Goal: Use online tool/utility: Utilize a website feature to perform a specific function

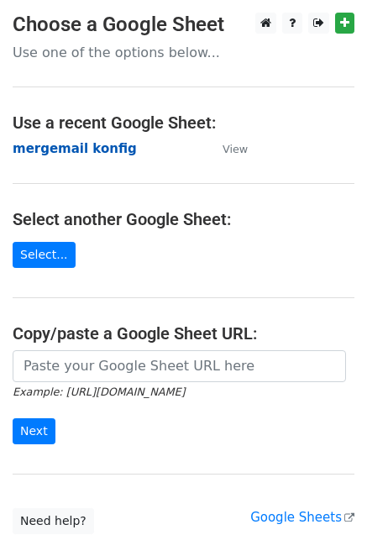
click at [97, 151] on strong "mergemail konfig" at bounding box center [75, 148] width 124 height 15
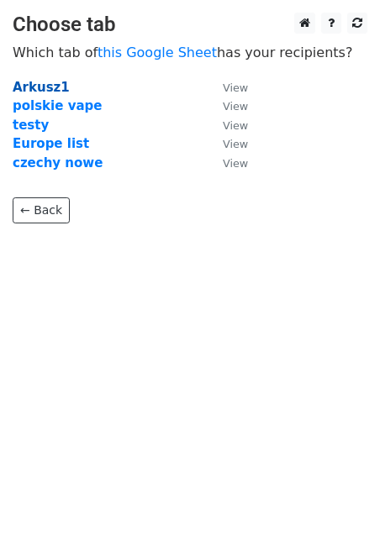
click at [52, 91] on strong "Arkusz1" at bounding box center [41, 87] width 57 height 15
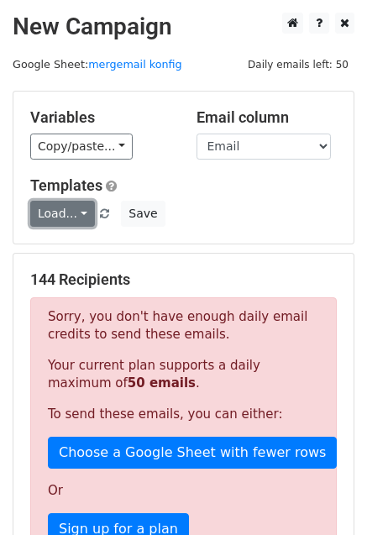
click at [73, 219] on link "Load..." at bounding box center [62, 214] width 65 height 26
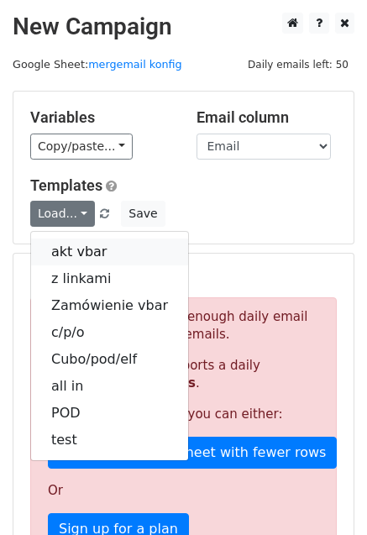
click at [77, 242] on link "akt vbar" at bounding box center [109, 252] width 157 height 27
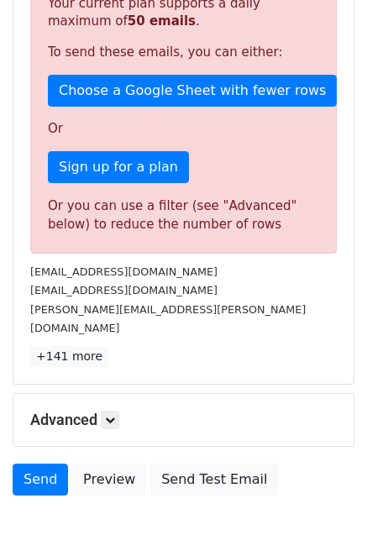
scroll to position [444, 0]
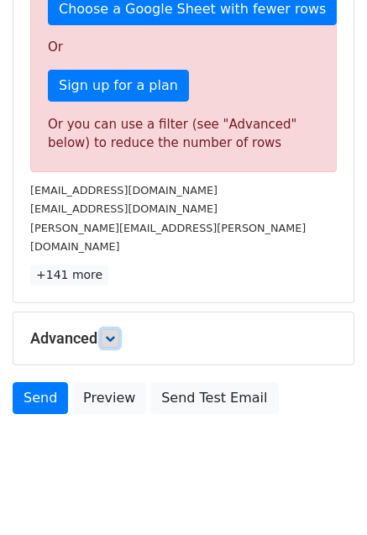
click at [115, 334] on icon at bounding box center [110, 339] width 10 height 10
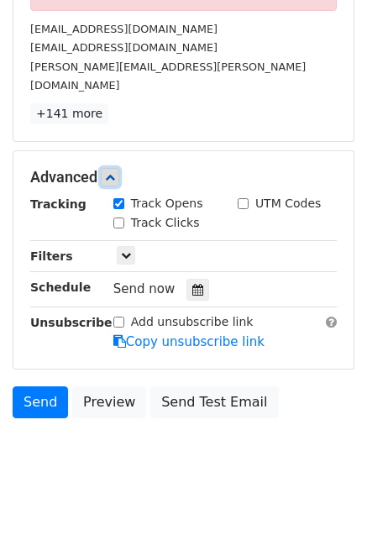
scroll to position [608, 0]
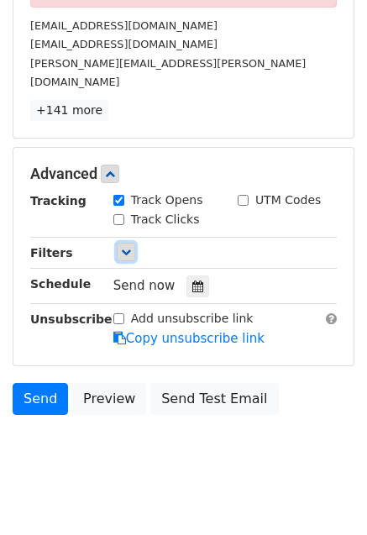
click at [126, 243] on link at bounding box center [126, 252] width 18 height 18
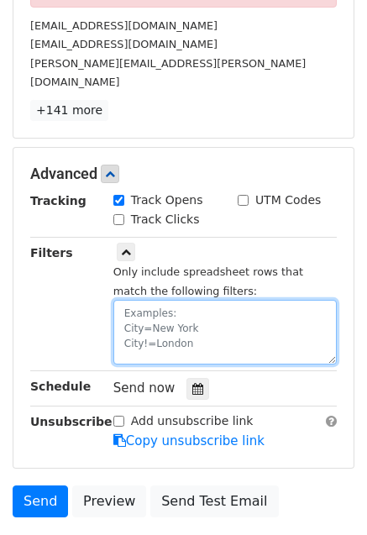
click at [169, 300] on textarea at bounding box center [224, 332] width 223 height 65
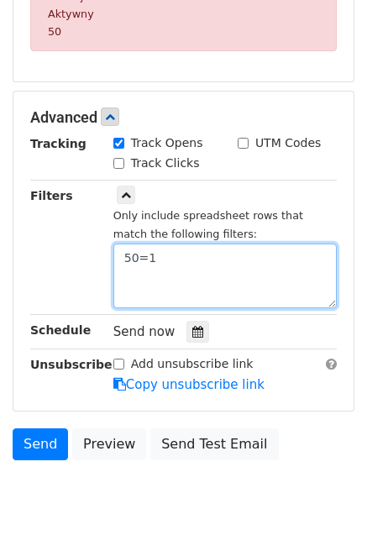
scroll to position [316, 0]
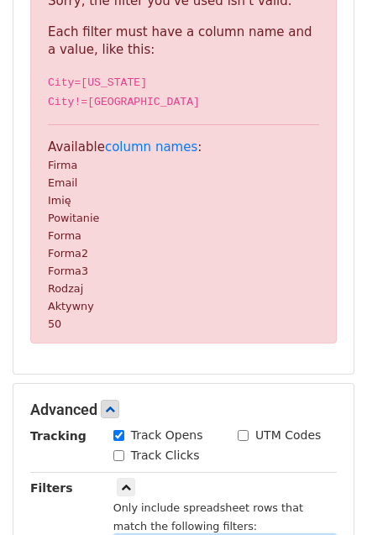
type textarea "50=1"
